Goal: Task Accomplishment & Management: Complete application form

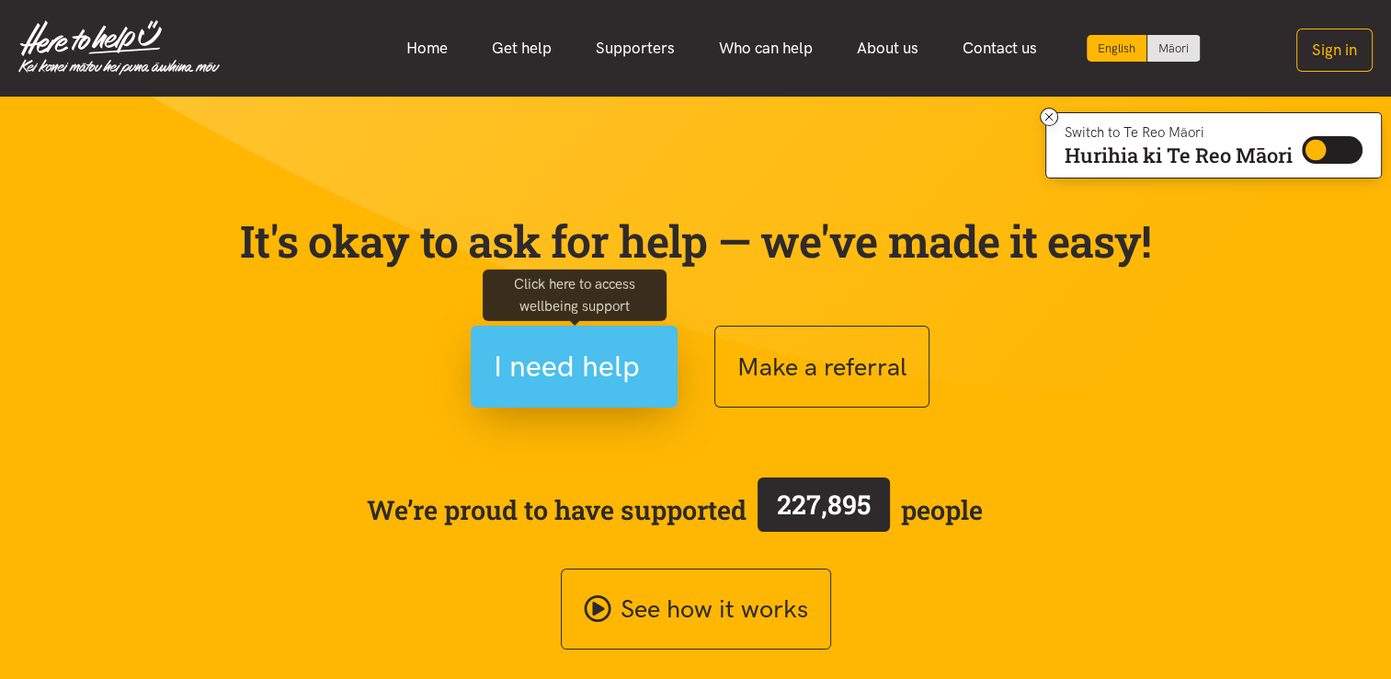
click at [614, 344] on span "I need help" at bounding box center [567, 366] width 146 height 47
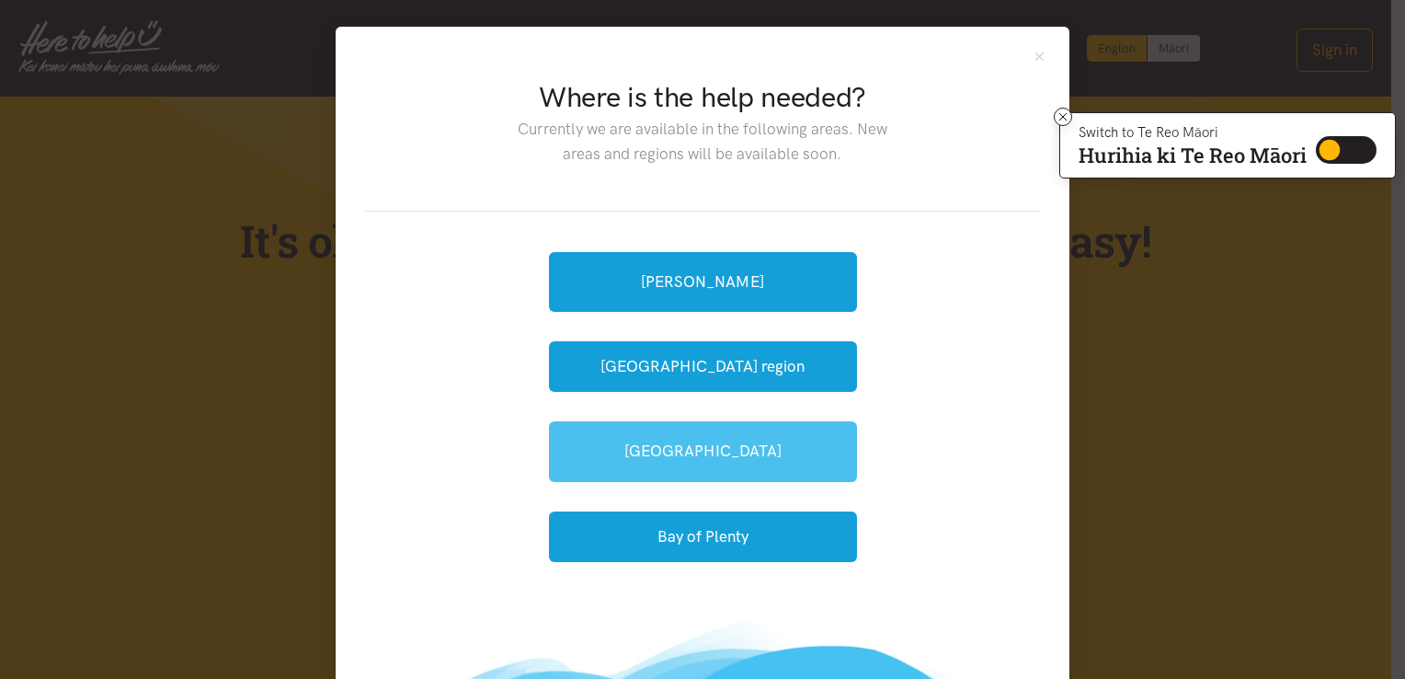
click at [714, 458] on link "Tauranga" at bounding box center [703, 451] width 308 height 60
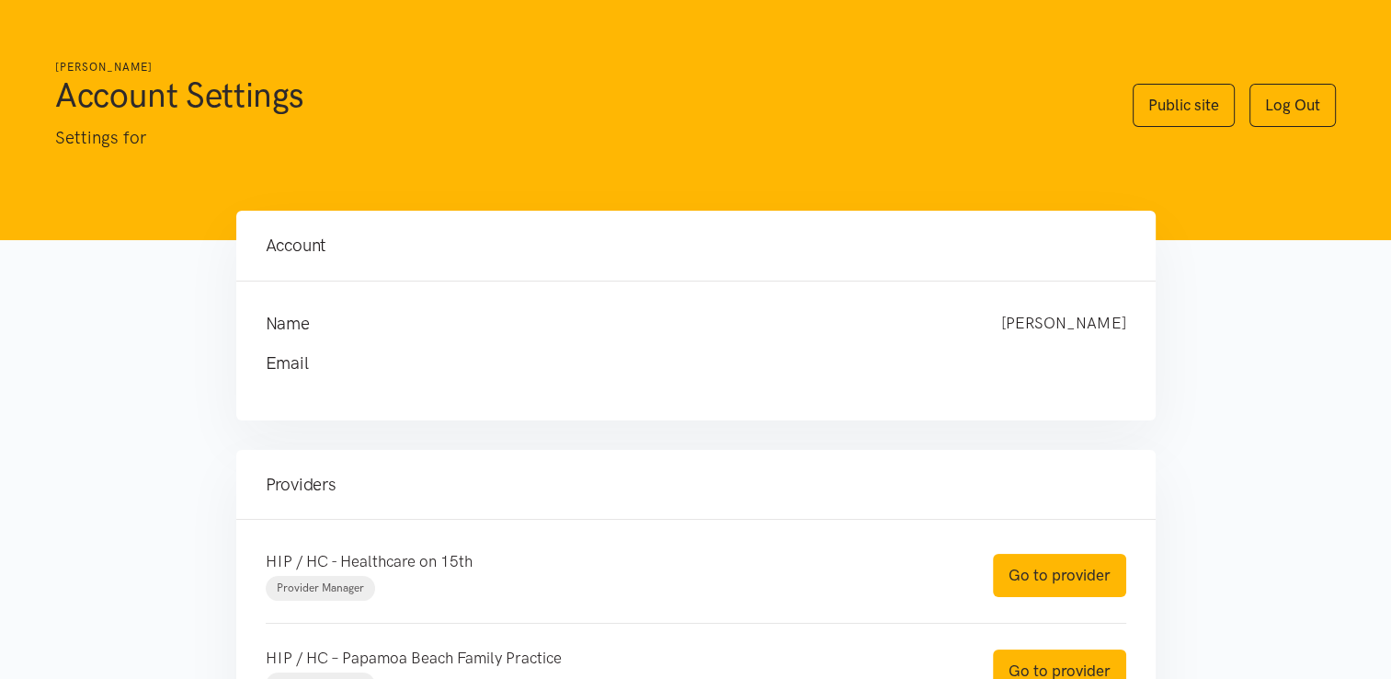
drag, startPoint x: 0, startPoint y: 0, endPoint x: 765, endPoint y: 237, distance: 801.1
click at [765, 237] on h4 "Account" at bounding box center [696, 246] width 861 height 26
click at [1187, 298] on main "Account Name Carla Moreira Email" at bounding box center [695, 528] width 1391 height 634
click at [1044, 568] on link "Go to provider" at bounding box center [1059, 575] width 133 height 43
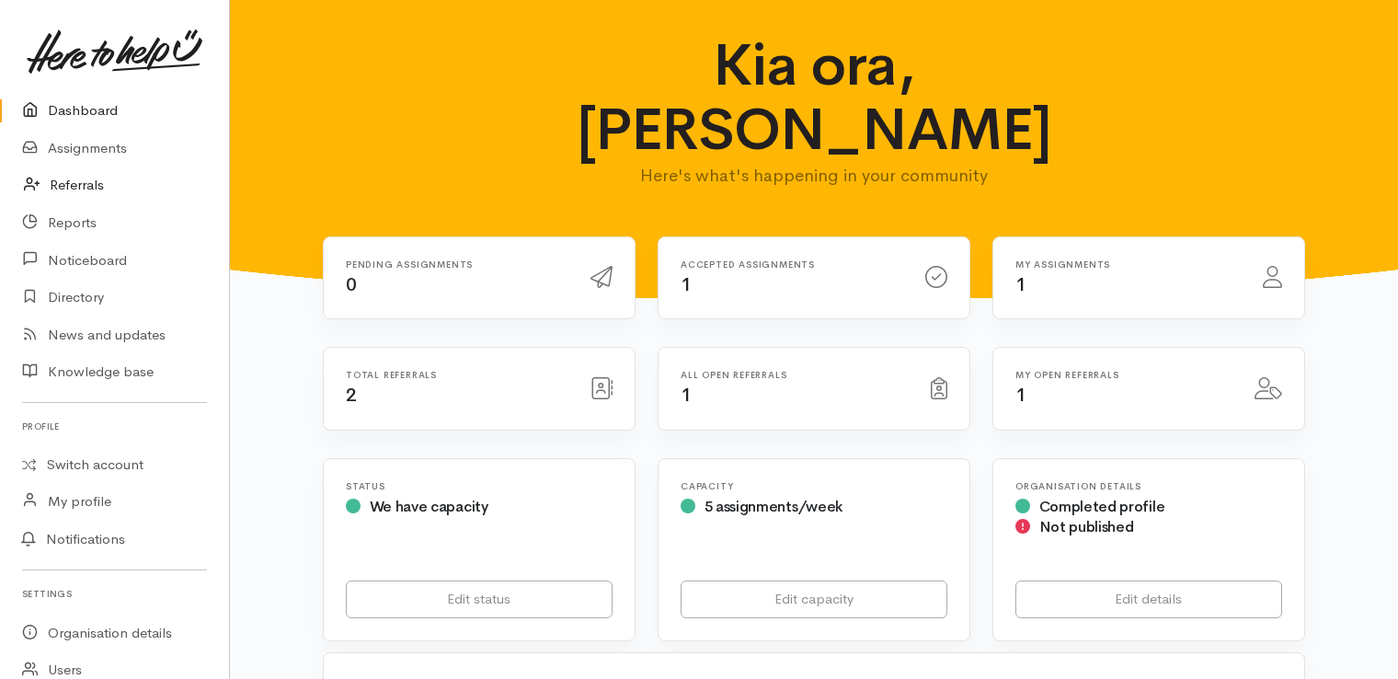
click at [76, 183] on link "Referrals" at bounding box center [114, 185] width 229 height 38
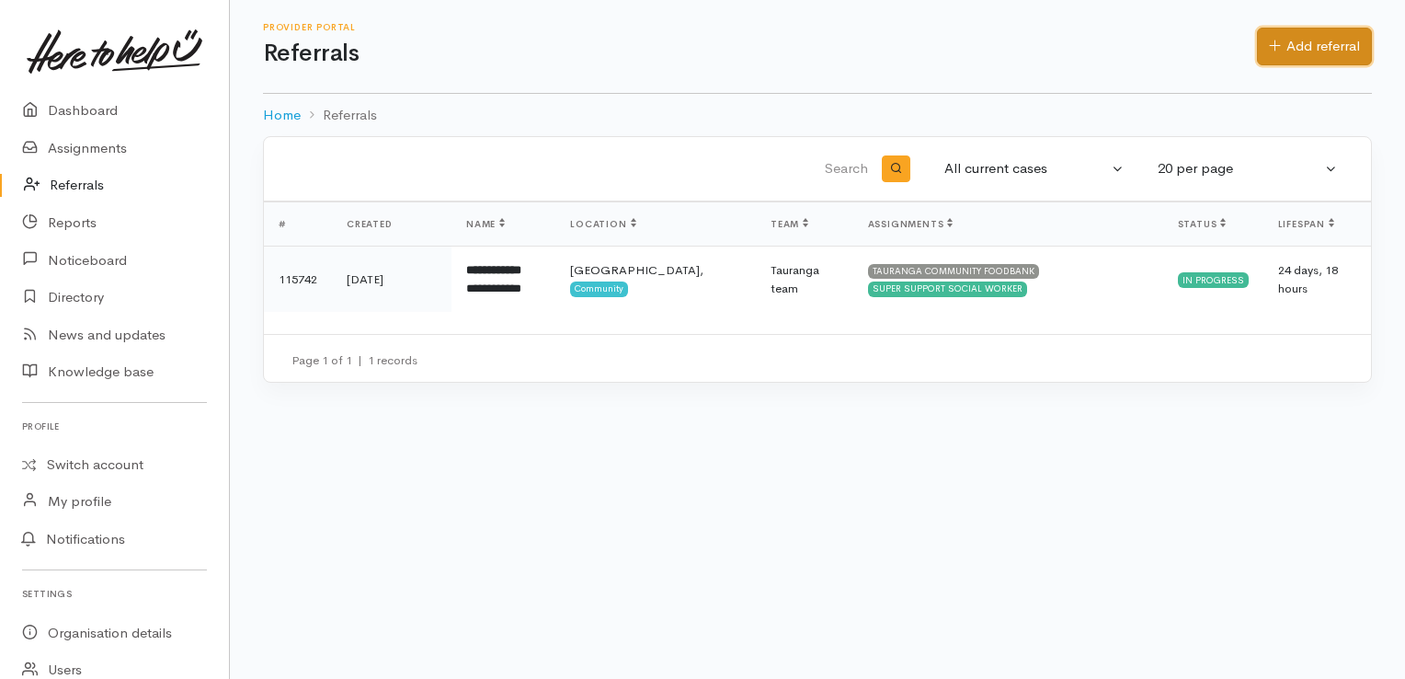
click at [1295, 45] on link "Add referral" at bounding box center [1314, 47] width 115 height 38
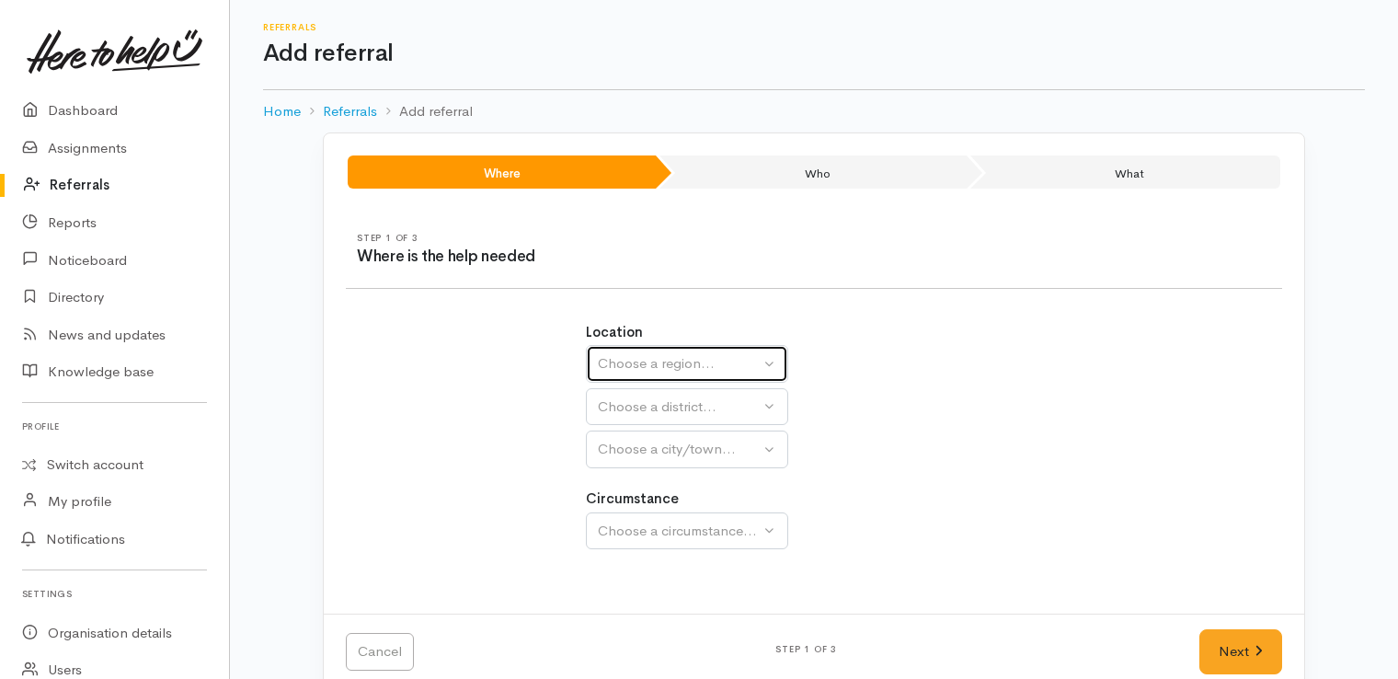
click at [679, 356] on div "Choose a region..." at bounding box center [679, 363] width 162 height 21
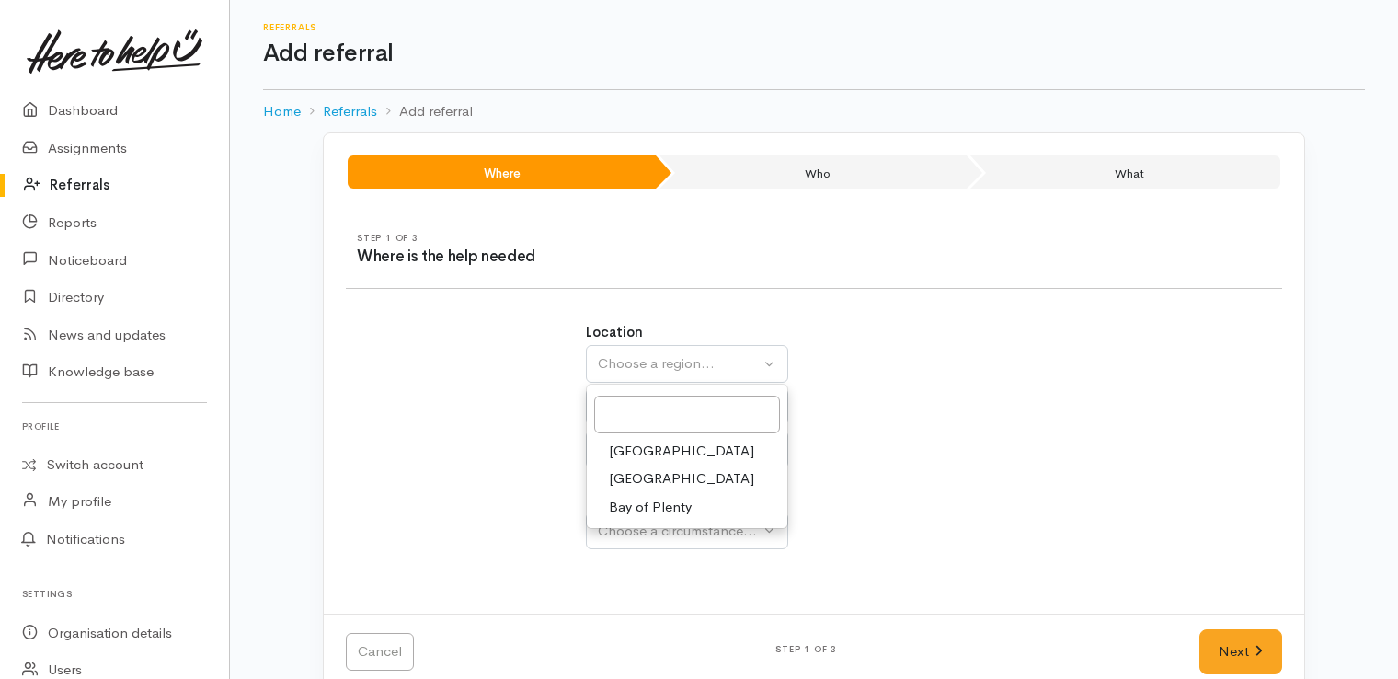
click at [666, 509] on span "Bay of Plenty" at bounding box center [650, 507] width 83 height 21
select select "4"
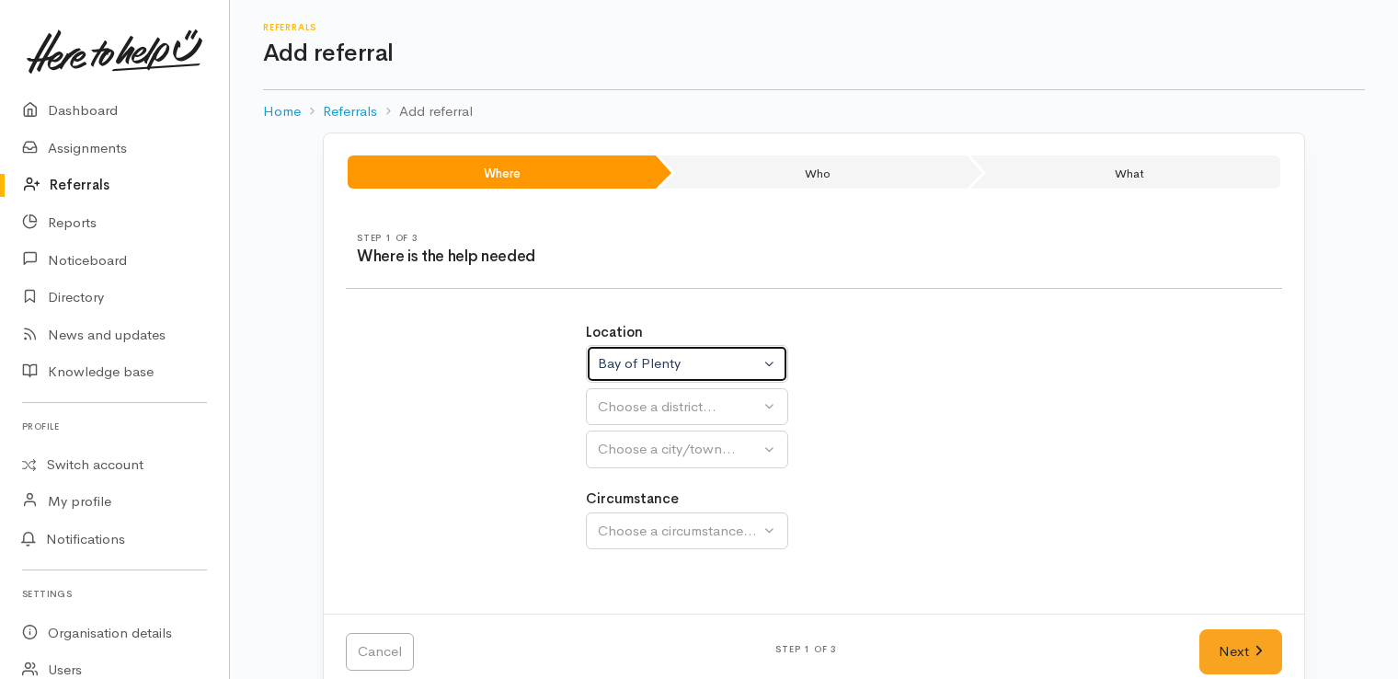
select select
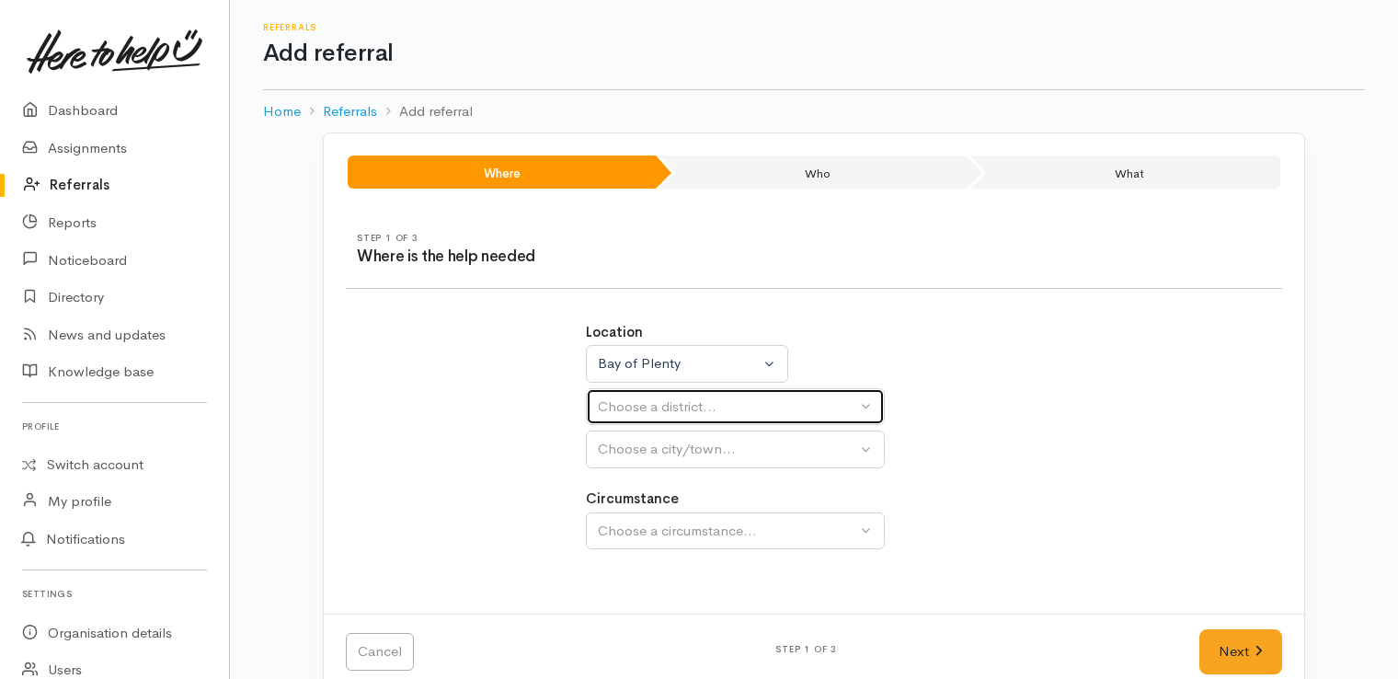
click at [706, 399] on div "Choose a district..." at bounding box center [727, 406] width 258 height 21
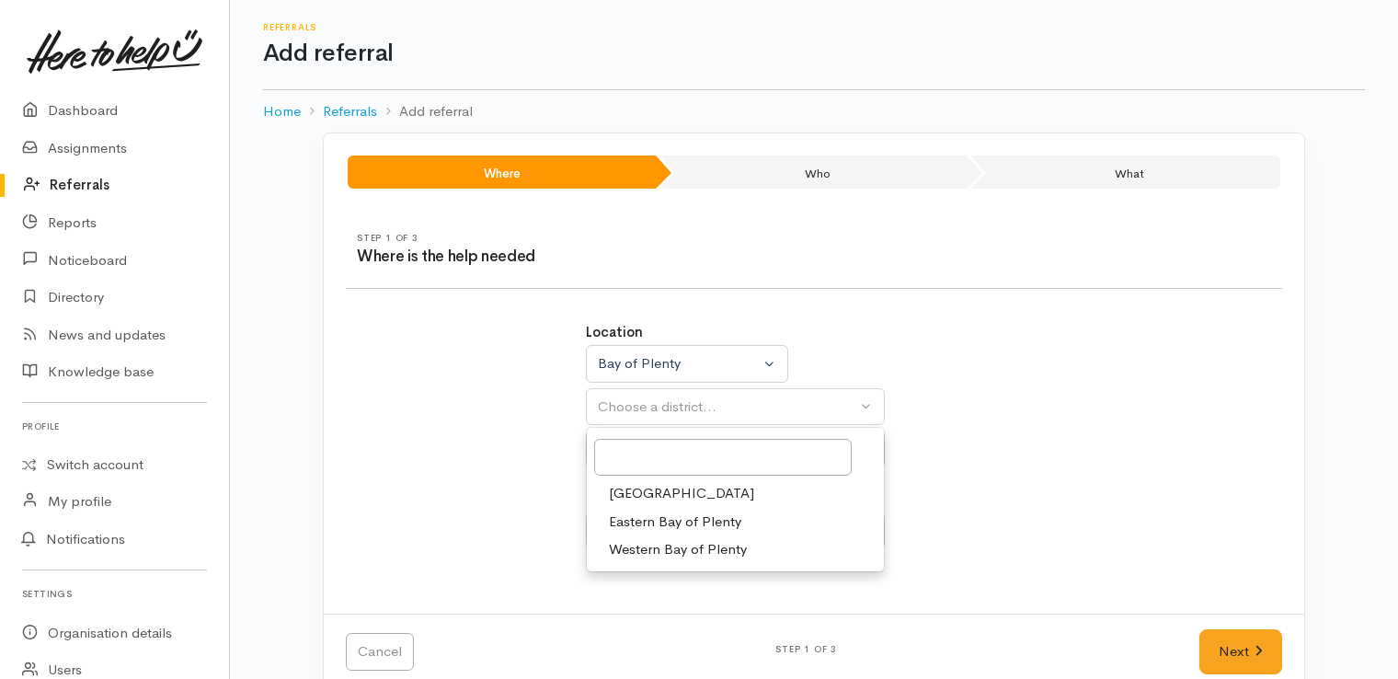
click at [741, 494] on link "[GEOGRAPHIC_DATA]" at bounding box center [735, 493] width 297 height 29
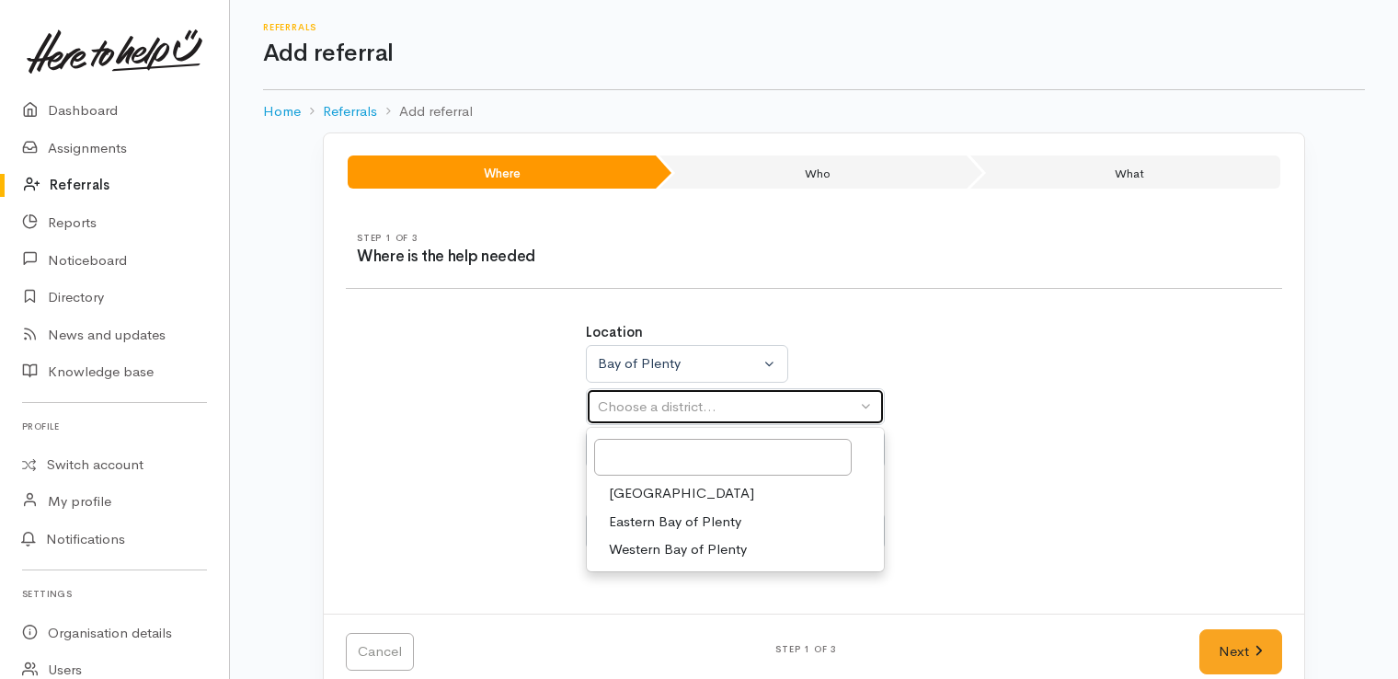
select select "6"
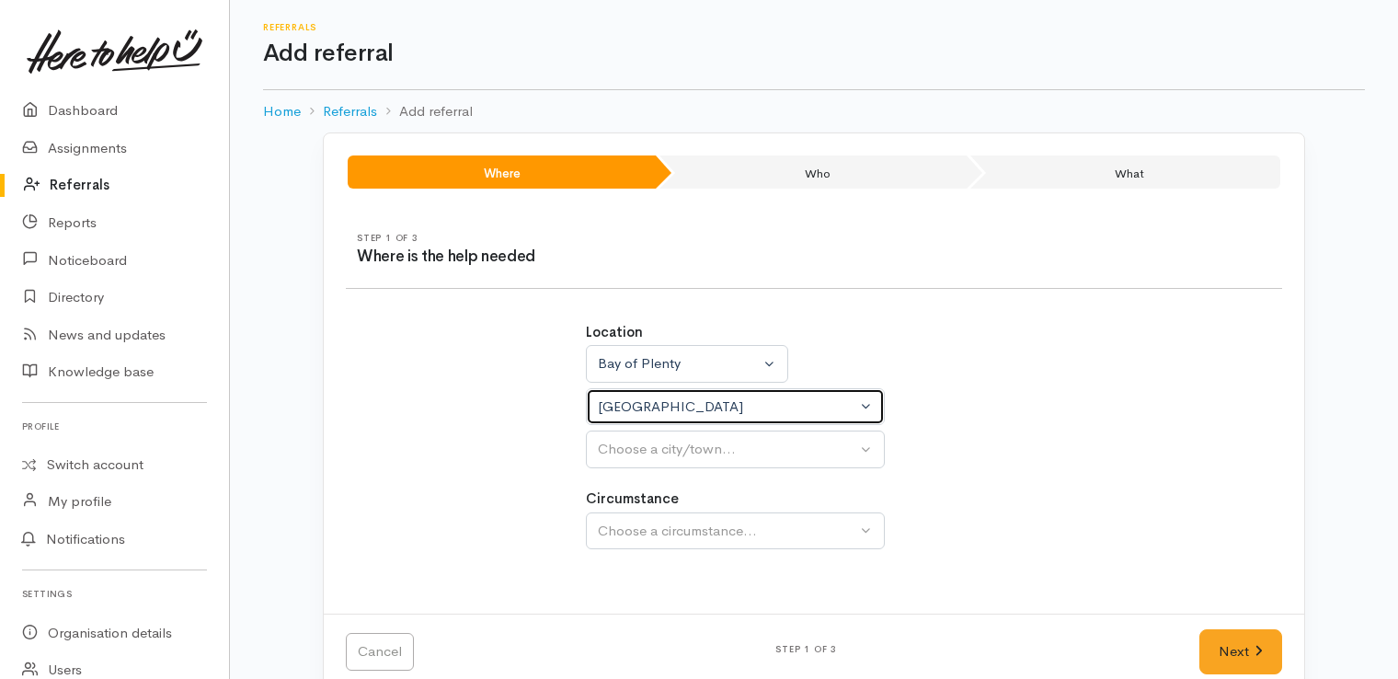
select select
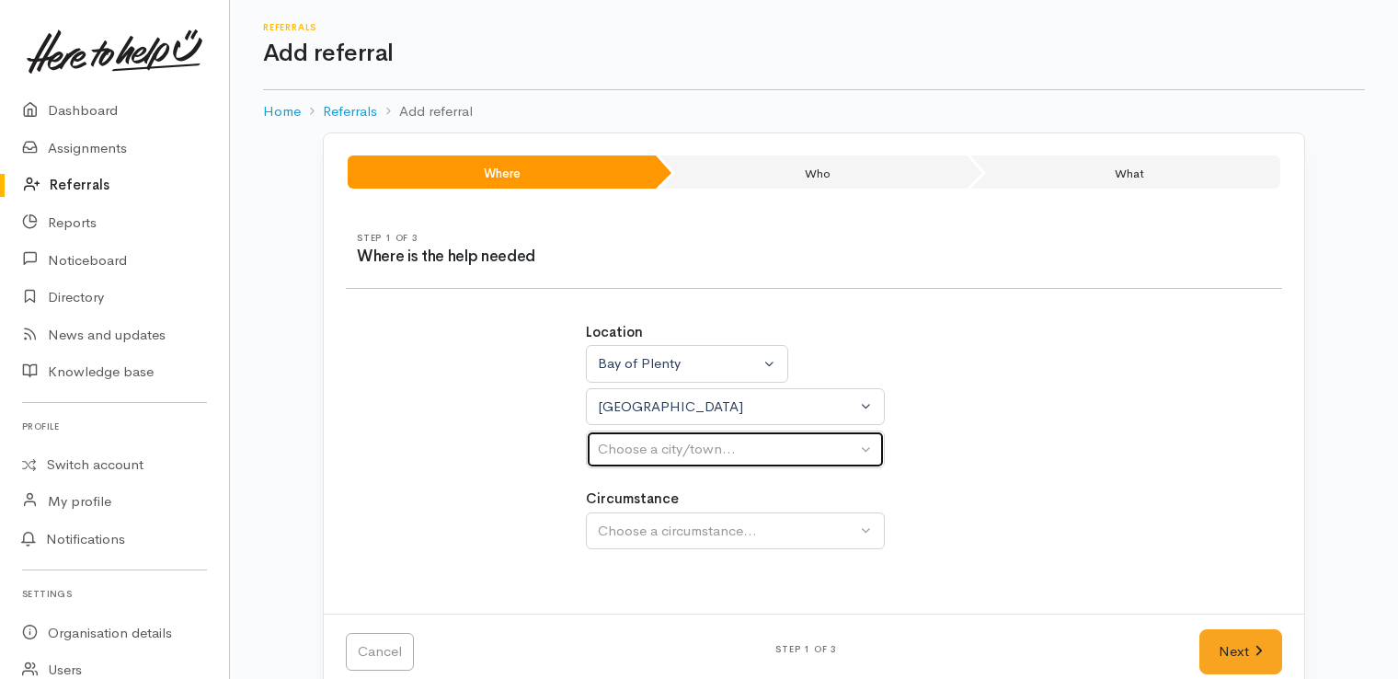
click at [747, 455] on div "Choose a city/town..." at bounding box center [727, 449] width 258 height 21
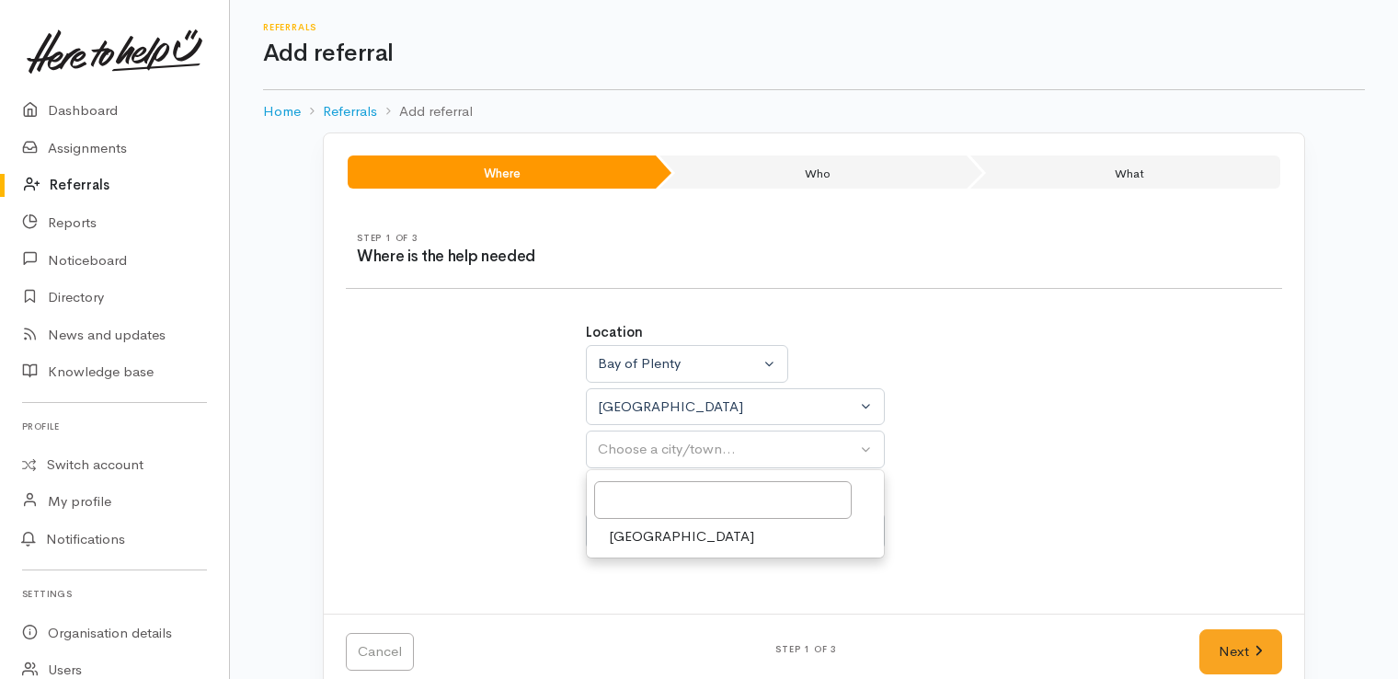
click at [695, 543] on link "[GEOGRAPHIC_DATA]" at bounding box center [735, 536] width 297 height 29
select select "4"
click at [729, 535] on div "Choose a circumstance..." at bounding box center [727, 531] width 258 height 21
click at [681, 613] on link "Community" at bounding box center [735, 617] width 297 height 29
select select "2"
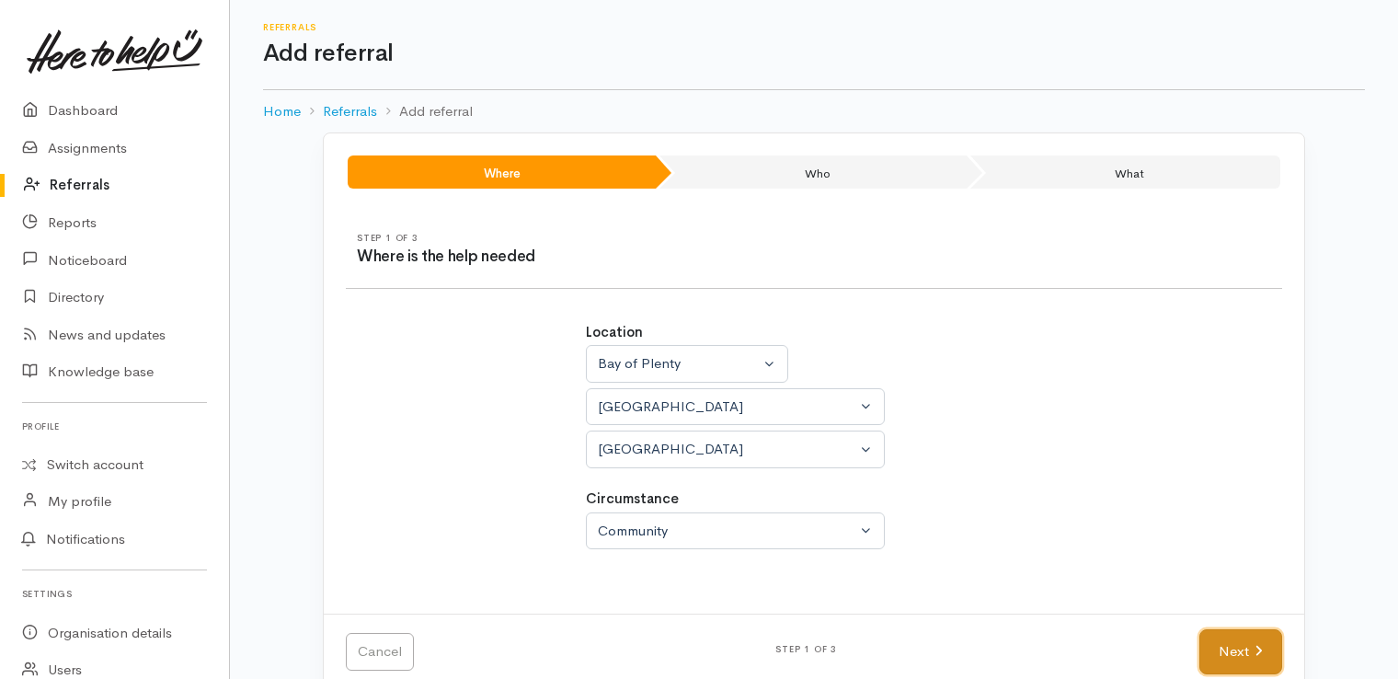
click at [1208, 653] on link "Next" at bounding box center [1240, 651] width 83 height 45
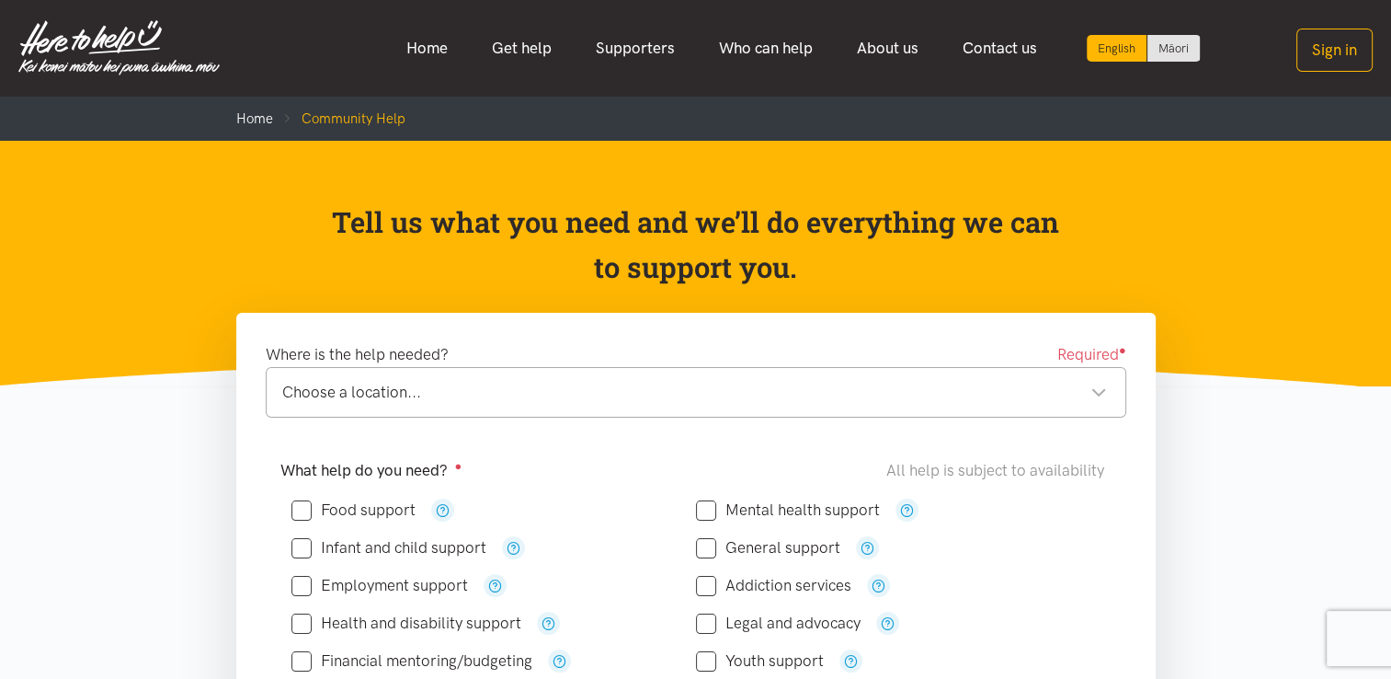
click at [763, 441] on div "Where is the help needed? Required ● Choose a location... Choose a location... …" at bounding box center [696, 394] width 898 height 105
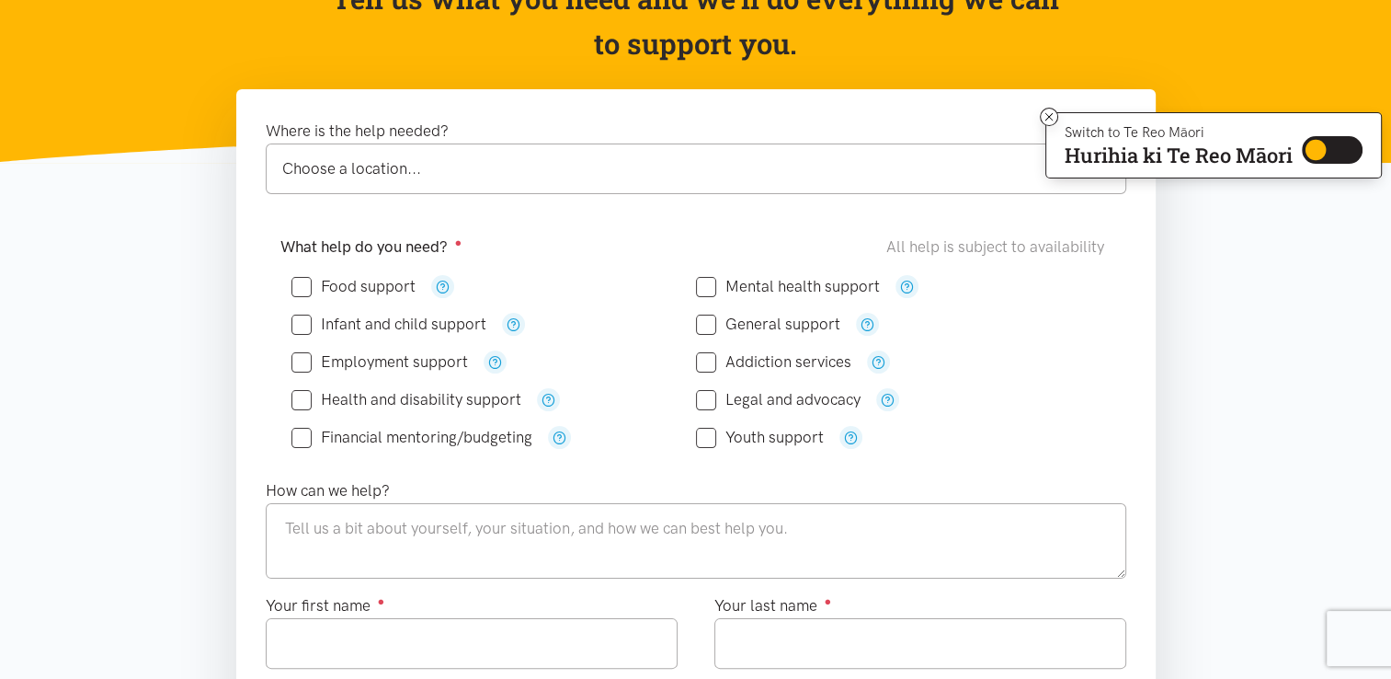
scroll to position [258, 0]
